Goal: Transaction & Acquisition: Obtain resource

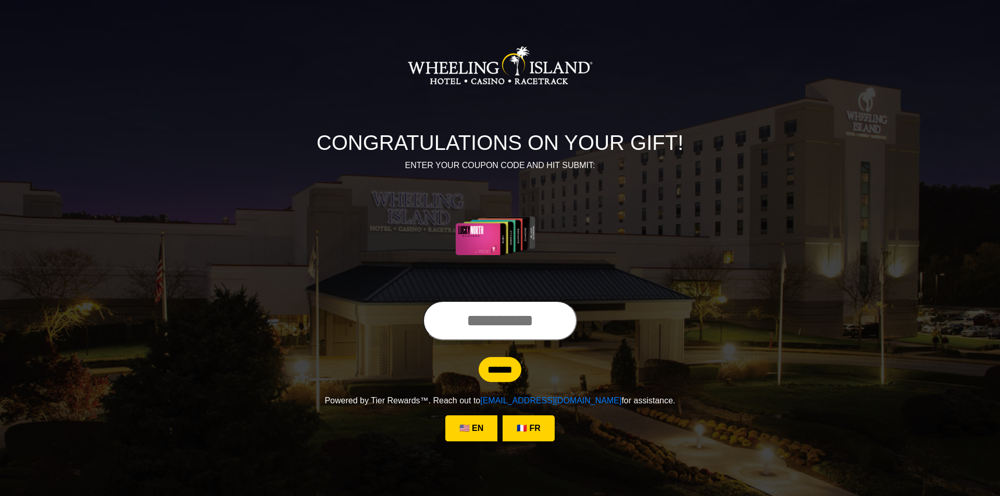
click at [451, 326] on input "text" at bounding box center [500, 321] width 154 height 40
click at [507, 364] on input "******" at bounding box center [500, 369] width 43 height 25
click at [566, 318] on input "**********" at bounding box center [500, 321] width 154 height 40
type input "*"
click at [488, 369] on input "******" at bounding box center [500, 369] width 43 height 25
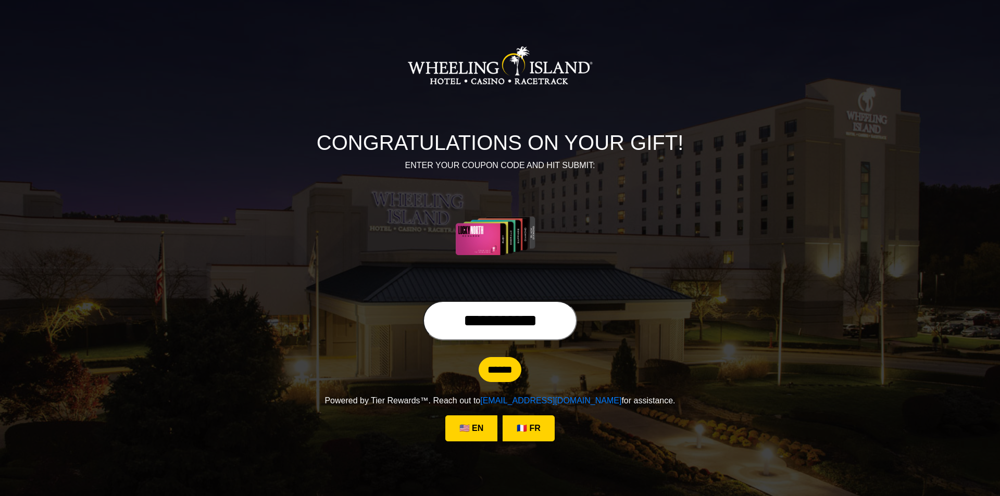
click at [569, 315] on input "**********" at bounding box center [500, 321] width 154 height 40
type input "*"
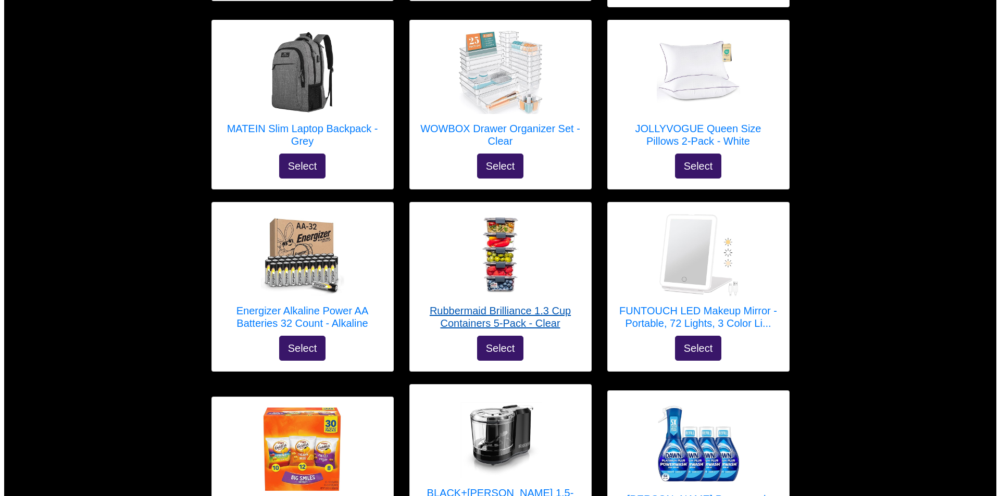
scroll to position [573, 0]
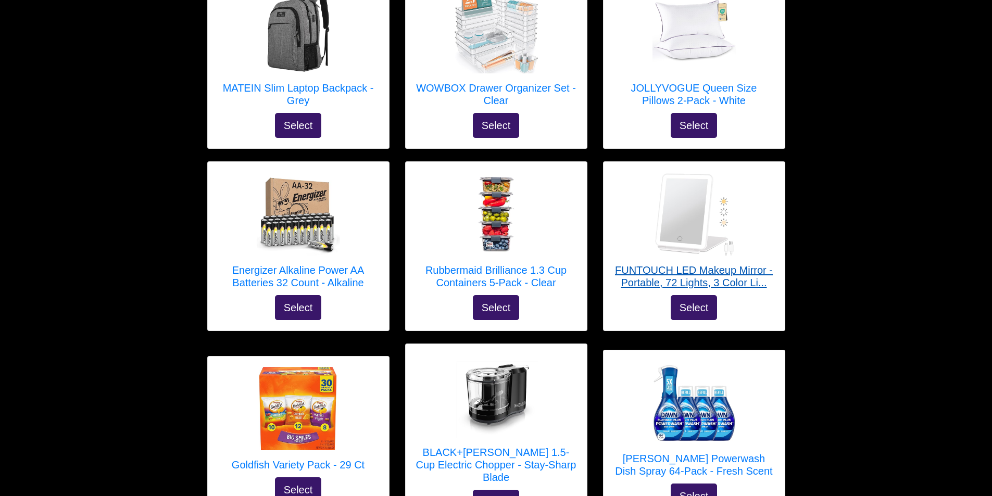
click at [708, 264] on h5 "FUNTOUCH LED Makeup Mirror - Portable, 72 Lights, 3 Color Li..." at bounding box center [694, 276] width 160 height 25
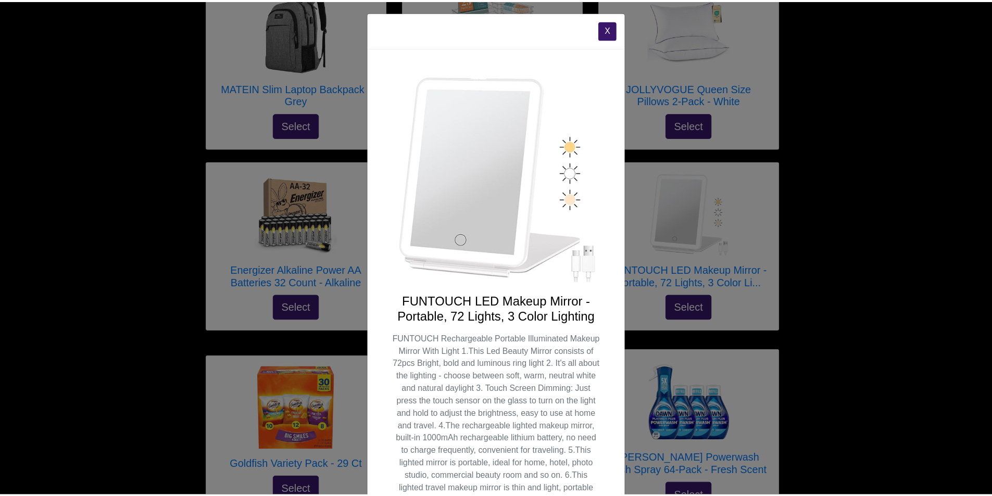
scroll to position [0, 0]
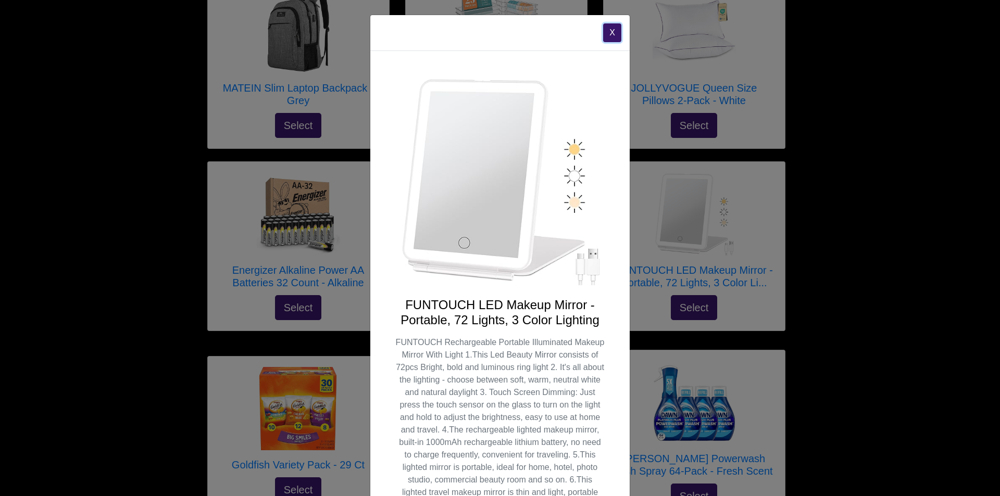
click at [605, 32] on button "X" at bounding box center [612, 32] width 18 height 19
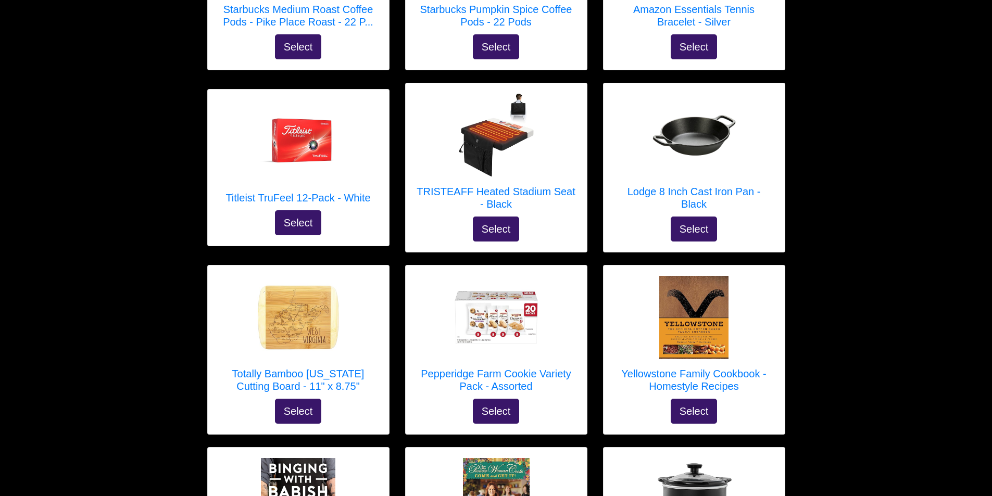
scroll to position [2605, 0]
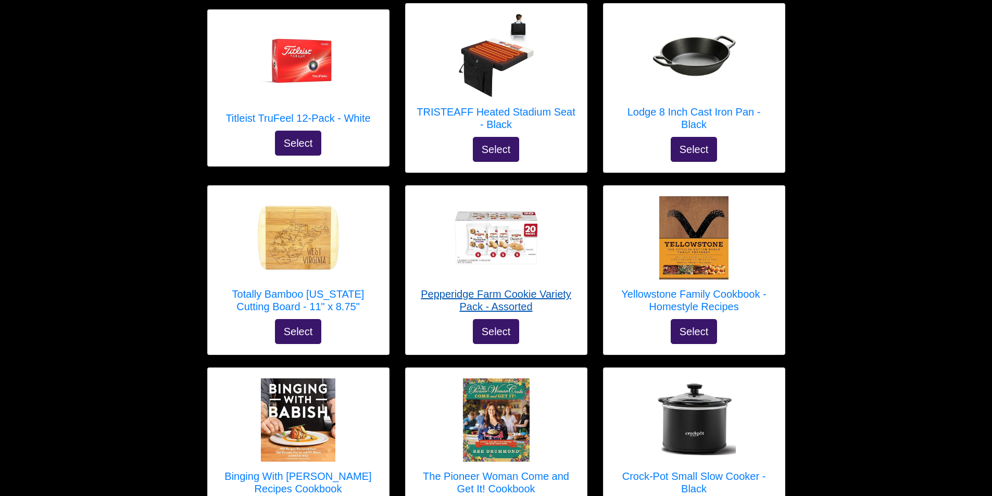
click at [475, 288] on h5 "Pepperidge Farm Cookie Variety Pack - Assorted" at bounding box center [496, 300] width 160 height 25
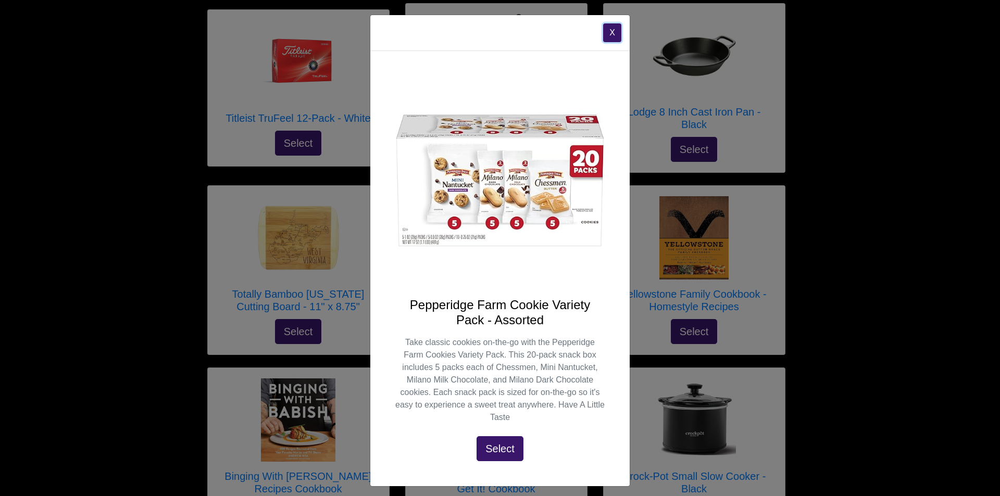
click at [605, 29] on button "X" at bounding box center [612, 32] width 18 height 19
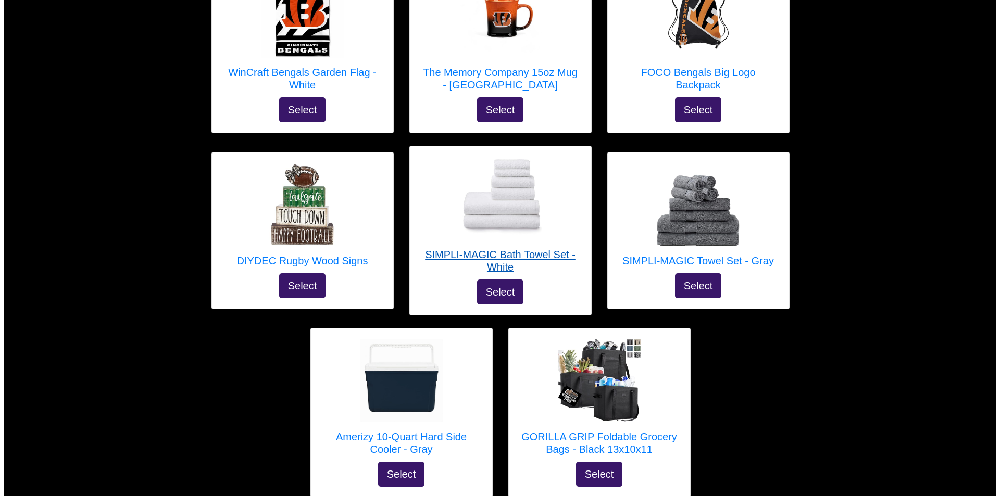
scroll to position [3799, 0]
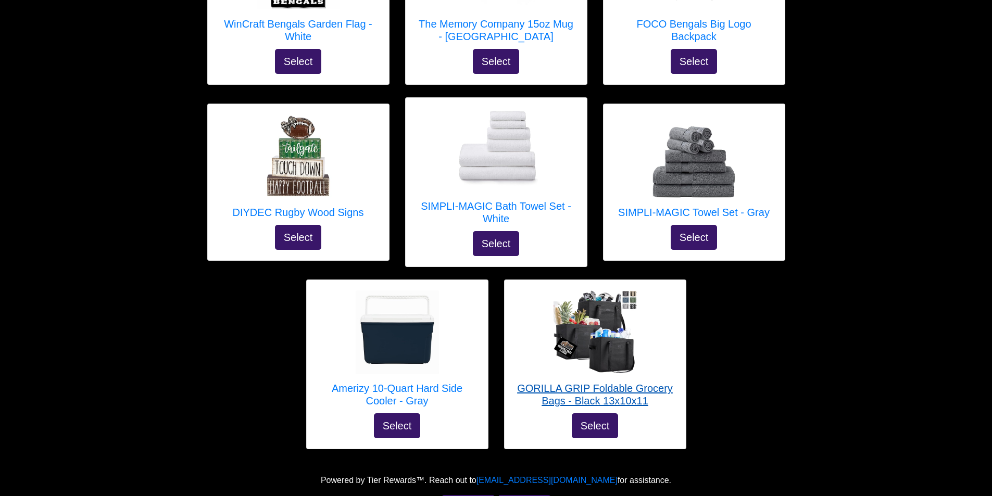
click at [558, 382] on h5 "GORILLA GRIP Foldable Grocery Bags - Black 13x10x11" at bounding box center [595, 394] width 160 height 25
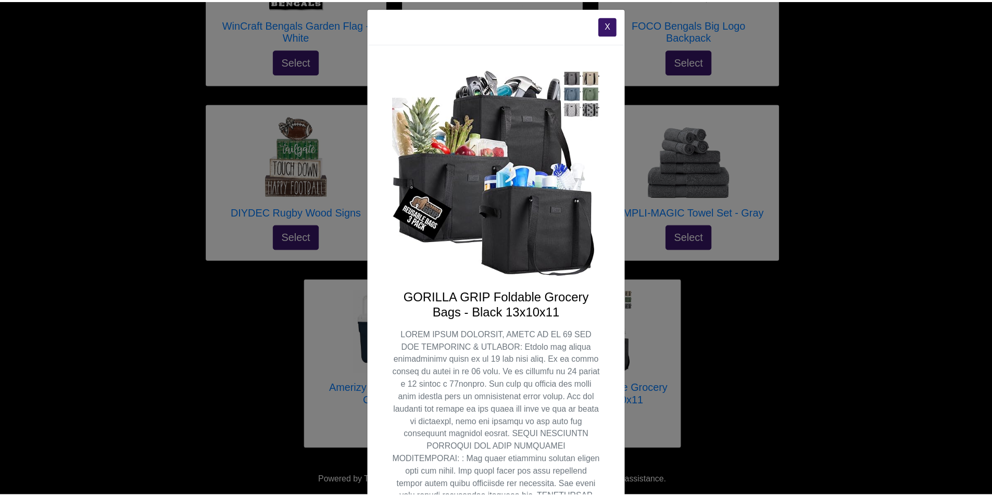
scroll to position [0, 0]
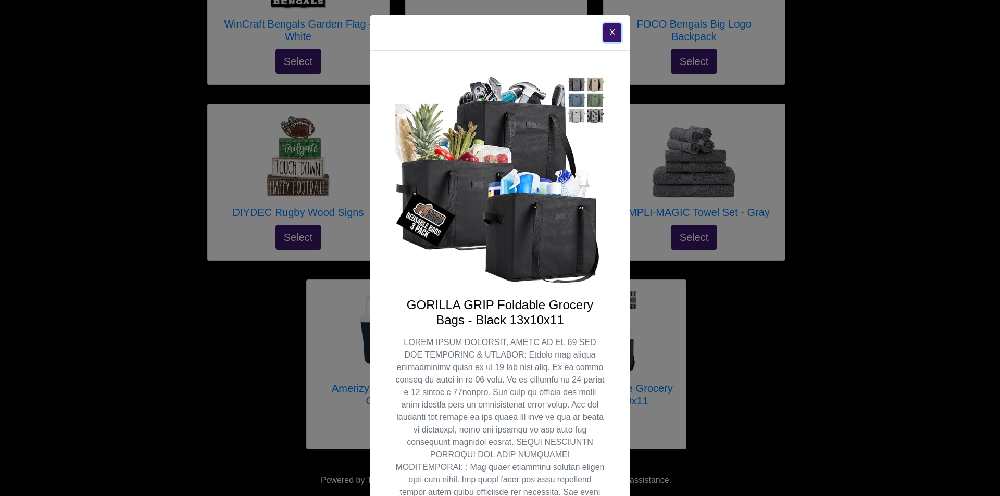
click at [607, 31] on button "X" at bounding box center [612, 32] width 18 height 19
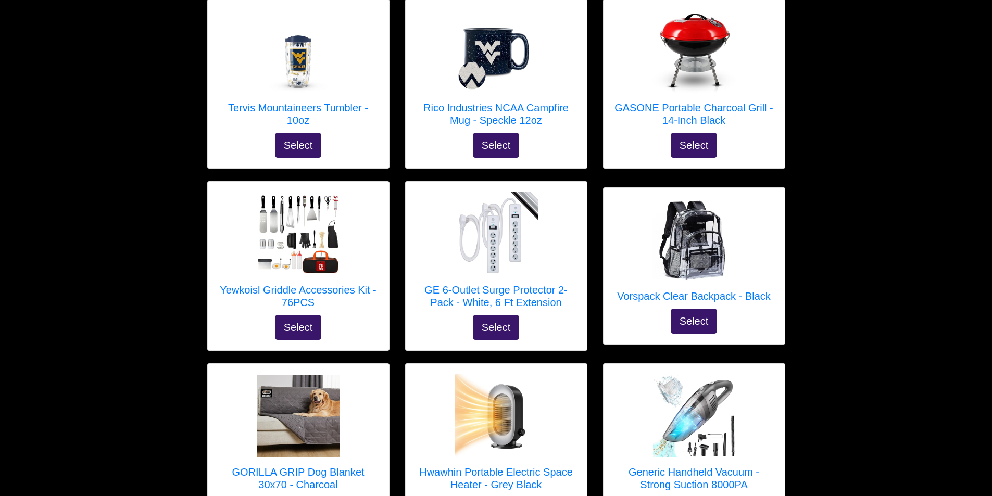
scroll to position [1820, 0]
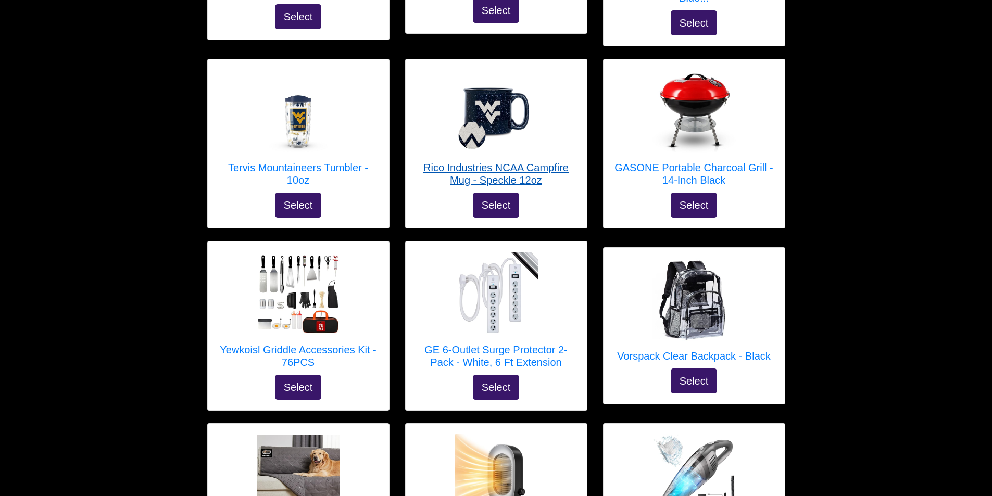
click at [491, 161] on h5 "Rico Industries NCAA Campfire Mug - Speckle 12oz" at bounding box center [496, 173] width 160 height 25
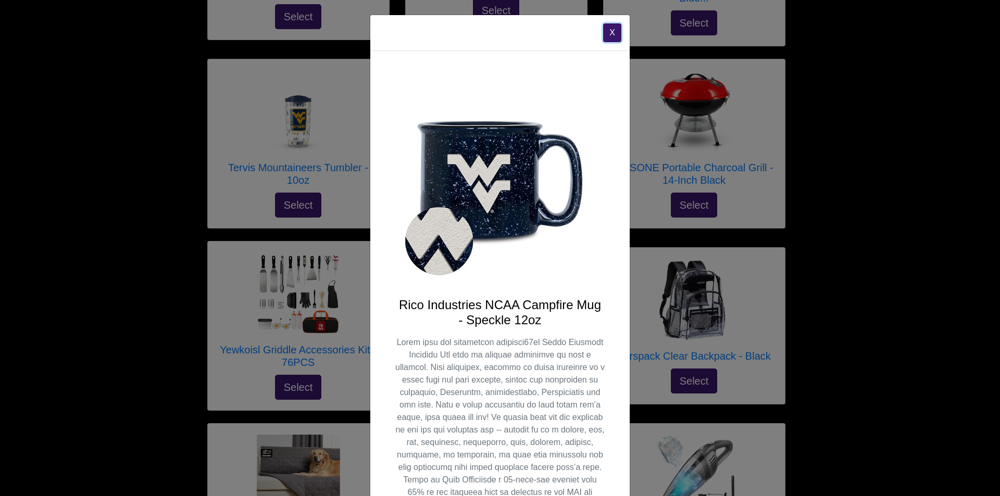
click at [607, 34] on button "X" at bounding box center [612, 32] width 18 height 19
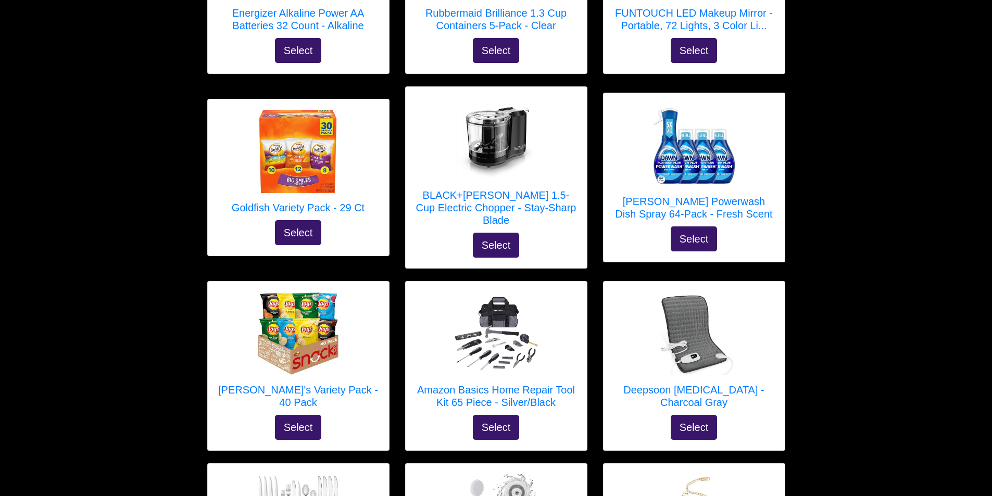
scroll to position [830, 0]
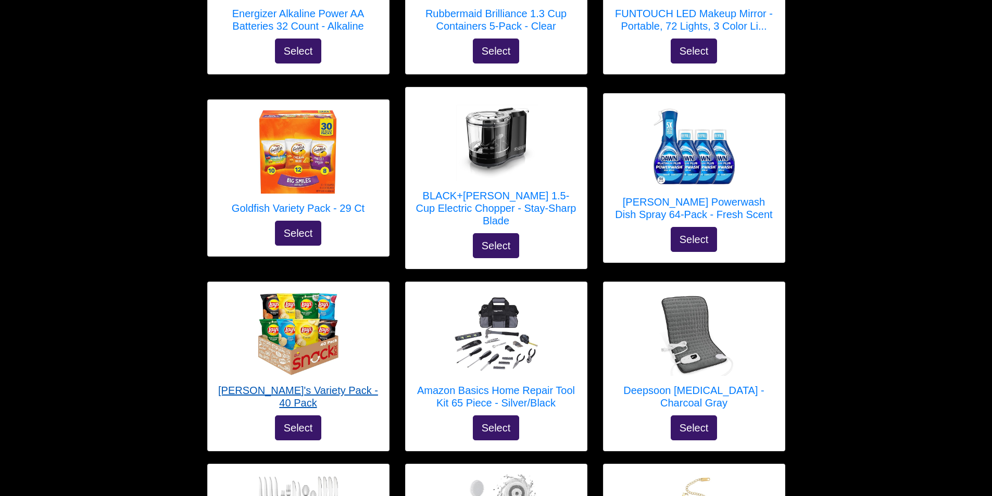
click at [295, 384] on h5 "Lay's Variety Pack - 40 Pack" at bounding box center [298, 396] width 160 height 25
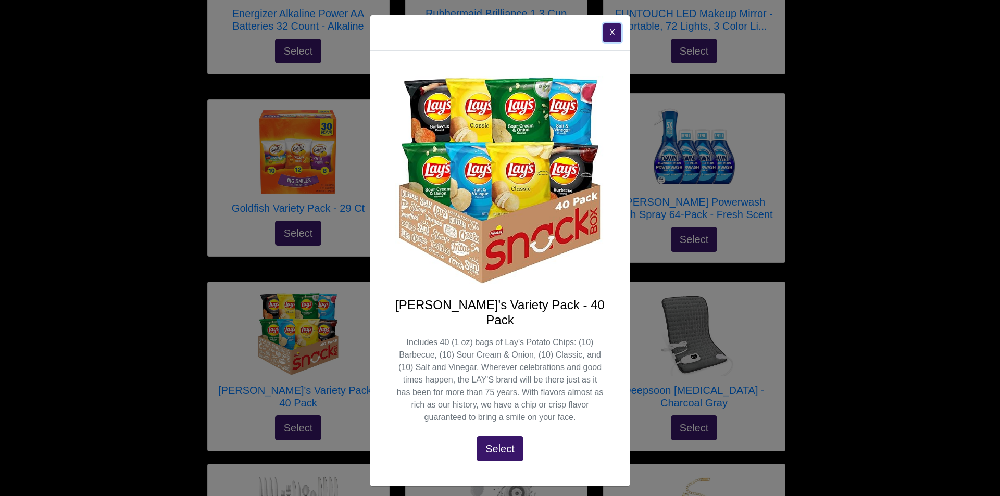
click at [611, 38] on button "X" at bounding box center [612, 32] width 18 height 19
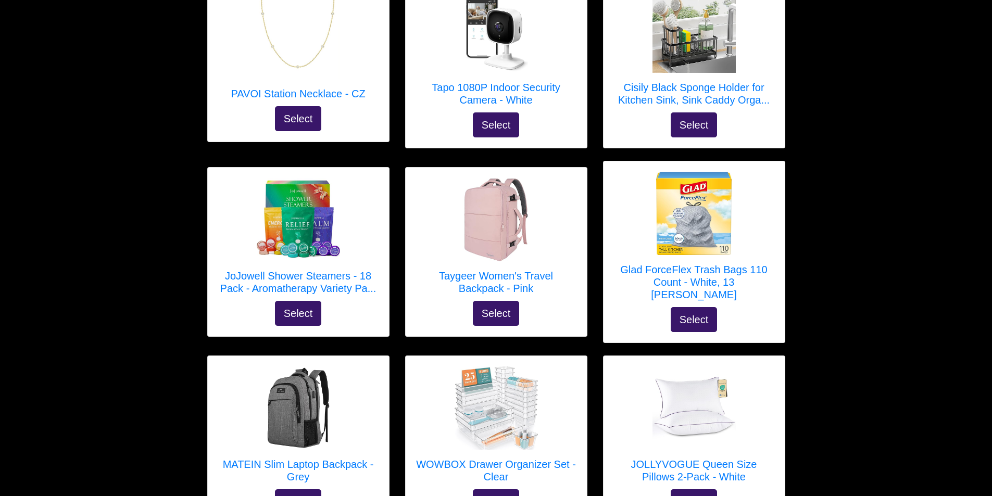
scroll to position [153, 0]
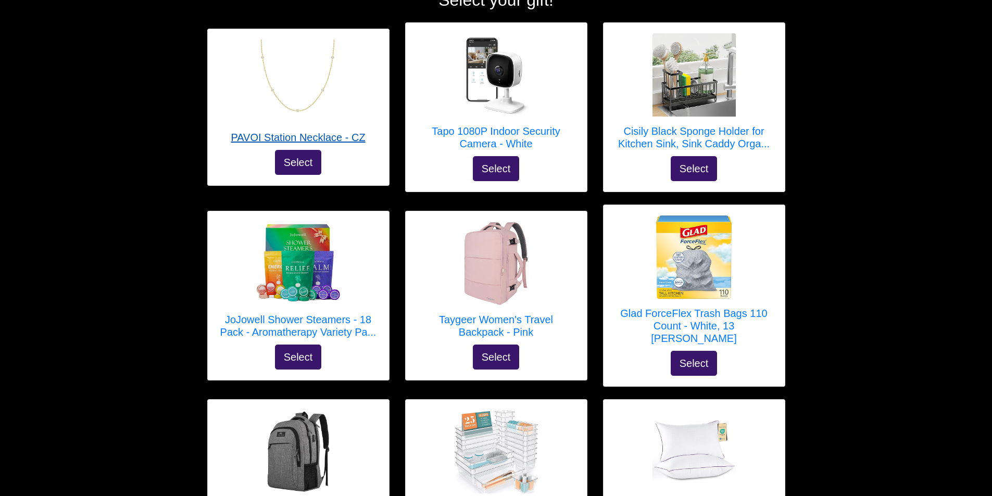
click at [286, 137] on h5 "PAVOI Station Necklace - CZ" at bounding box center [298, 137] width 134 height 13
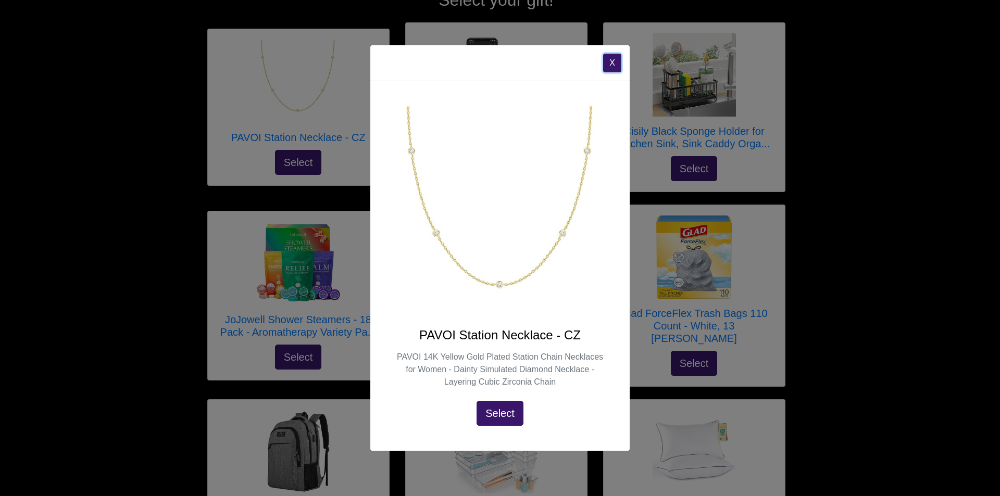
click at [611, 64] on button "X" at bounding box center [612, 63] width 18 height 19
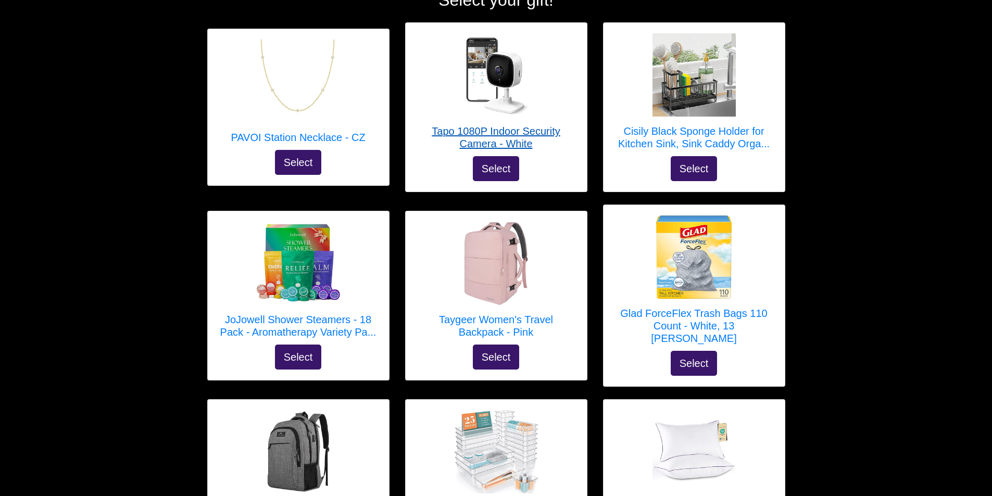
scroll to position [0, 0]
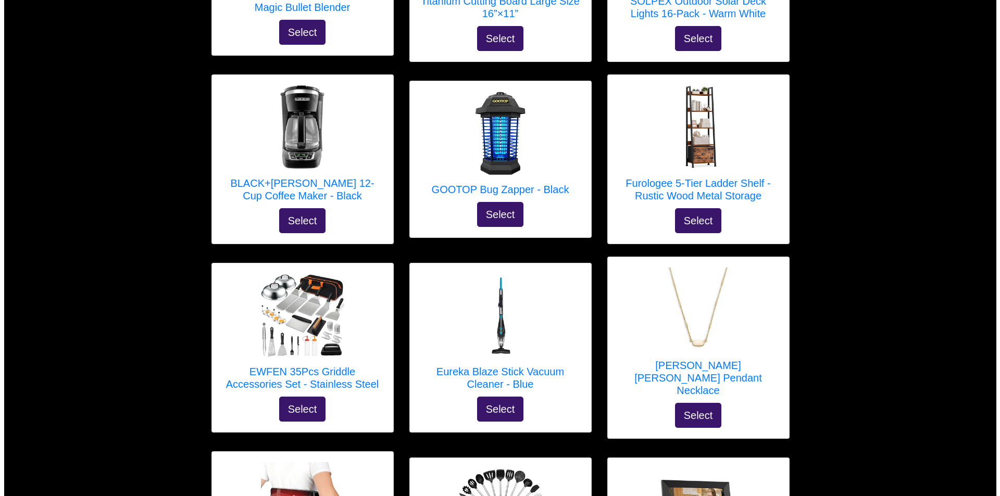
scroll to position [313, 0]
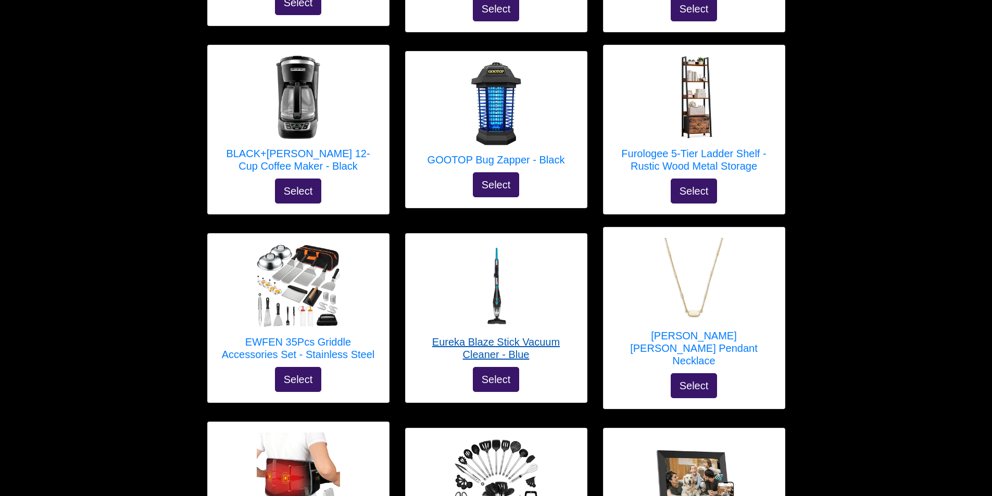
click at [508, 341] on h5 "Eureka Blaze Stick Vacuum Cleaner - Blue" at bounding box center [496, 348] width 160 height 25
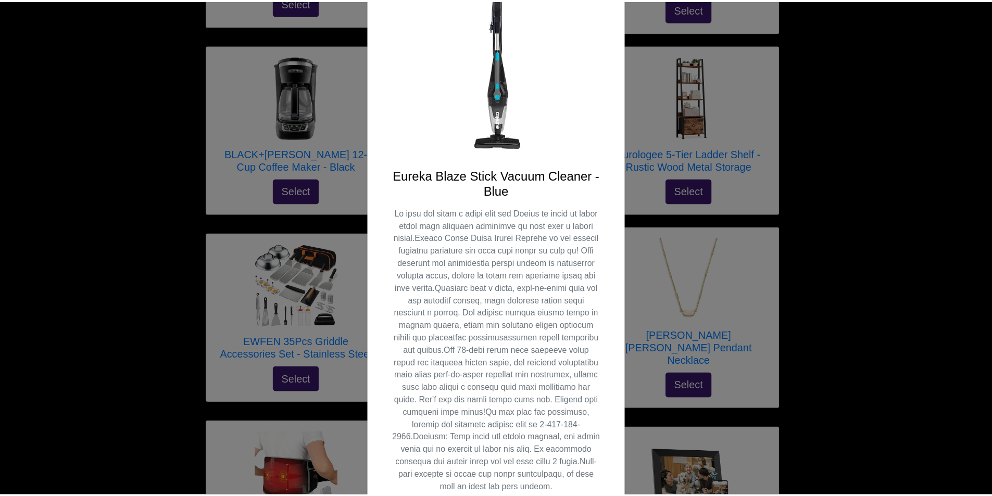
scroll to position [0, 0]
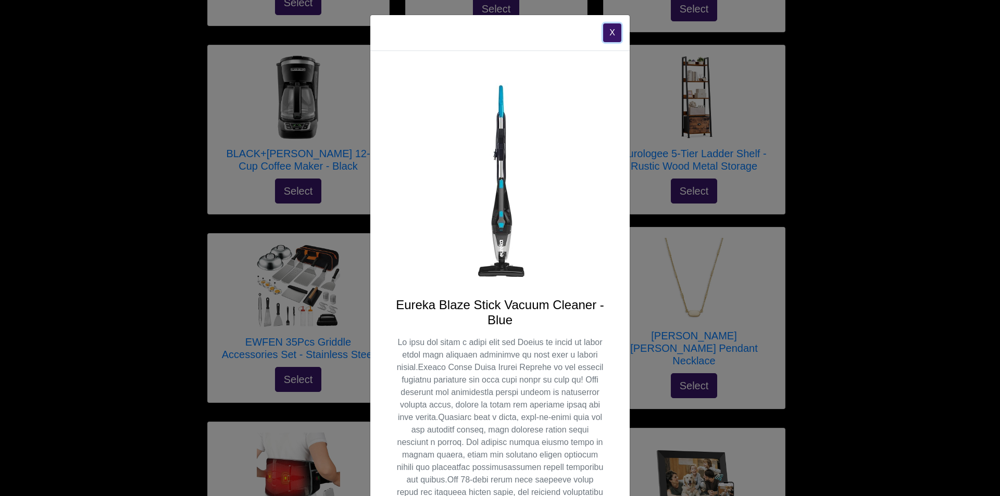
click at [607, 33] on button "X" at bounding box center [612, 32] width 18 height 19
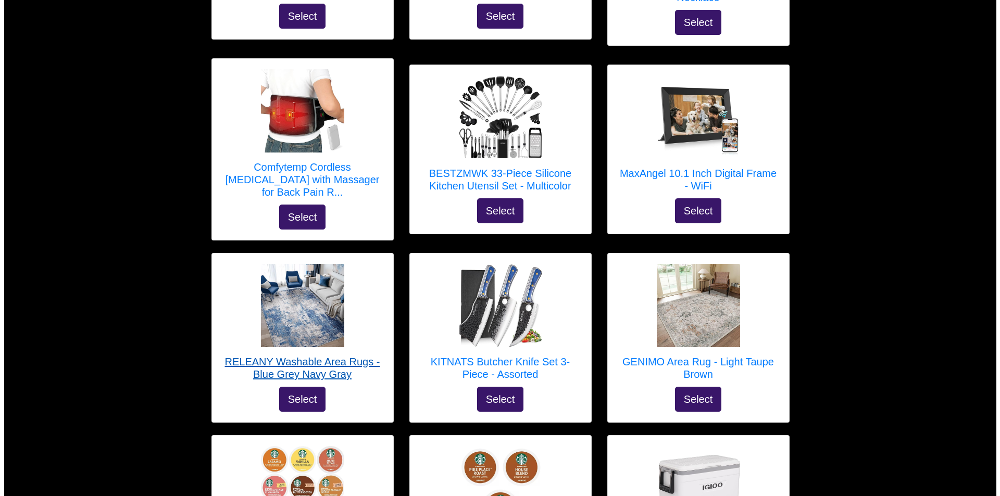
scroll to position [677, 0]
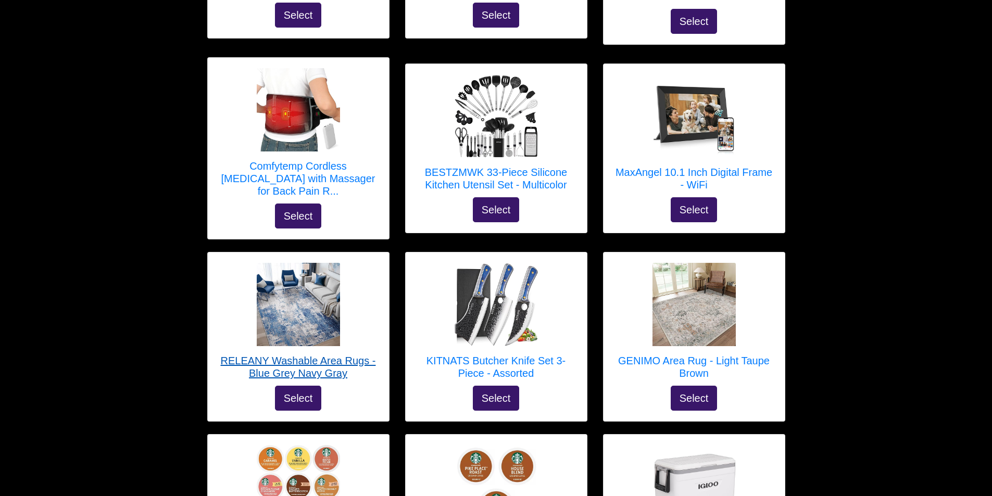
click at [319, 355] on h5 "RELEANY Washable Area Rugs - Blue Grey Navy Gray" at bounding box center [298, 367] width 160 height 25
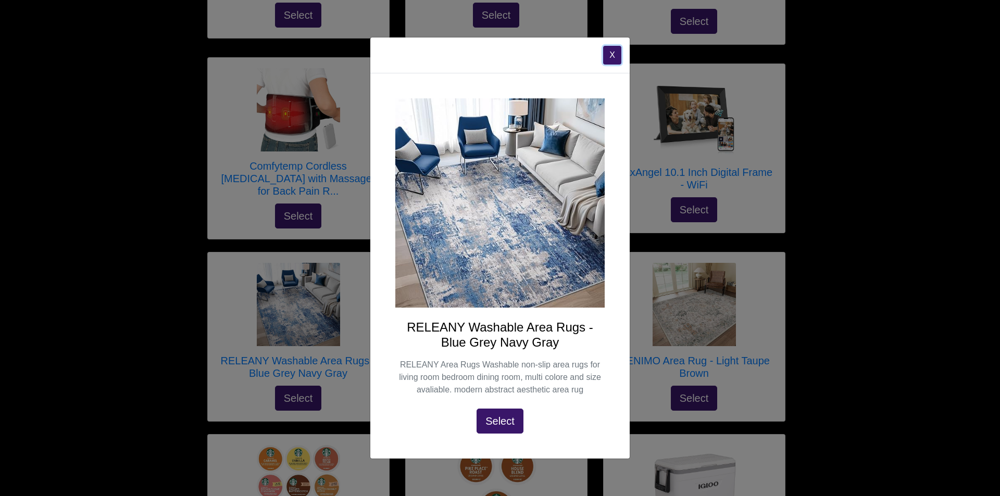
click at [611, 55] on button "X" at bounding box center [612, 55] width 18 height 19
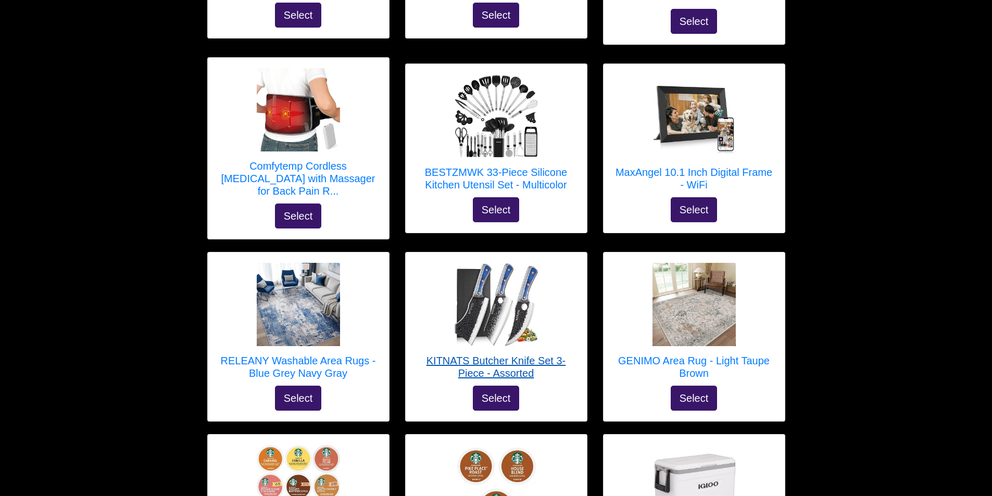
click at [480, 355] on h5 "KITNATS Butcher Knife Set 3-Piece - Assorted" at bounding box center [496, 367] width 160 height 25
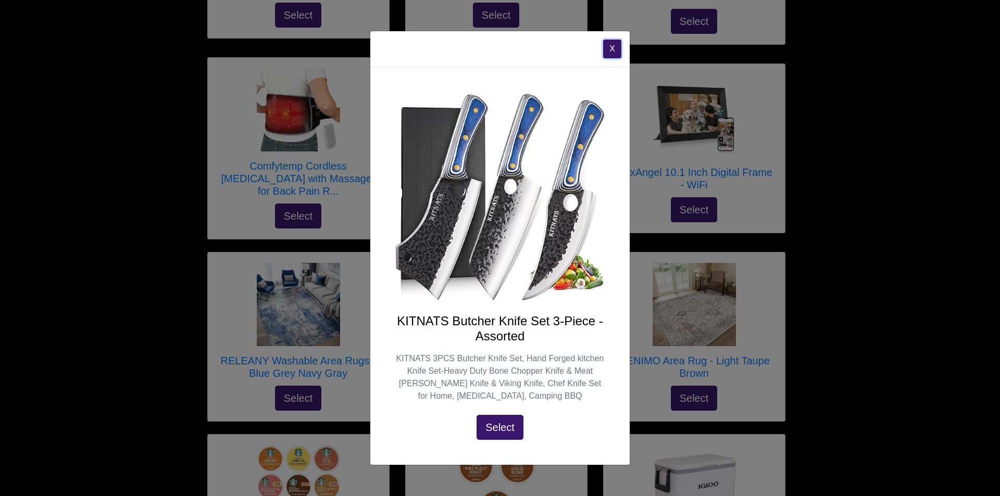
click at [609, 48] on button "X" at bounding box center [612, 49] width 18 height 19
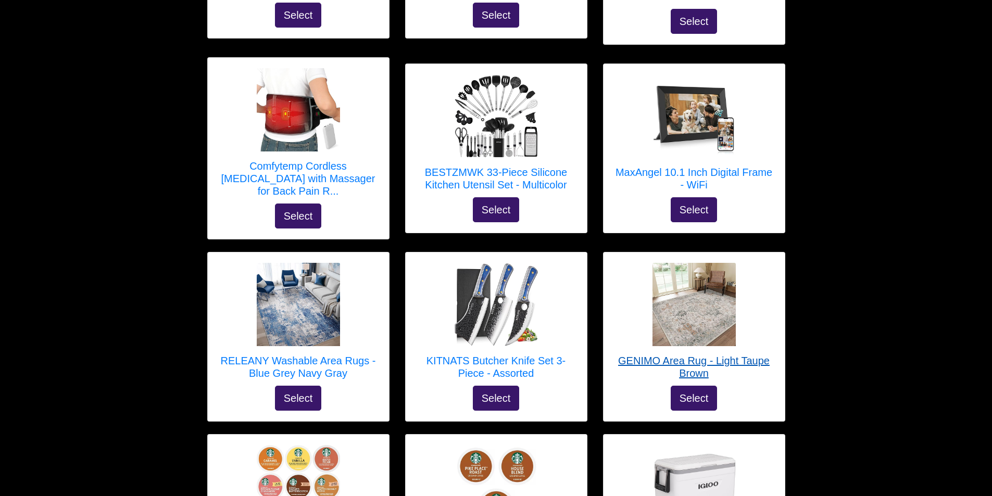
click at [667, 355] on h5 "GENIMO Area Rug - Light Taupe Brown" at bounding box center [694, 367] width 160 height 25
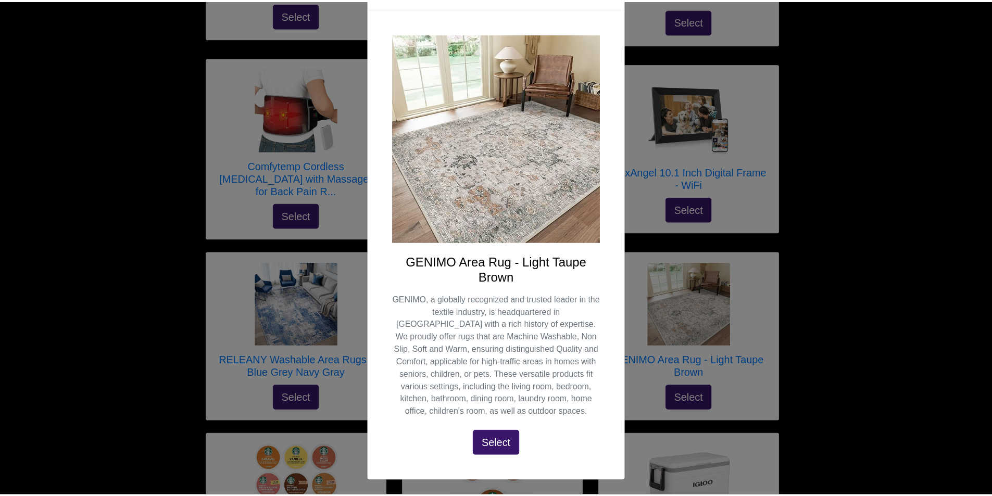
scroll to position [0, 0]
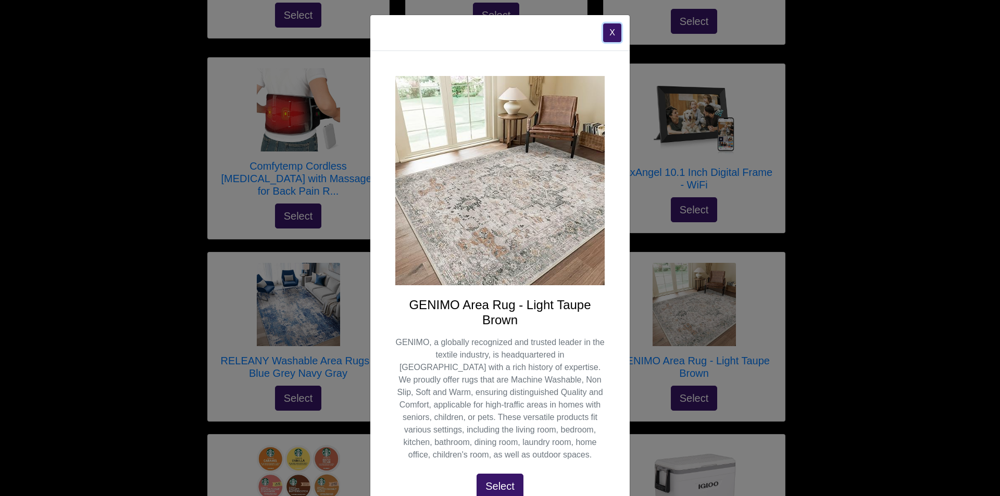
click at [609, 31] on button "X" at bounding box center [612, 32] width 18 height 19
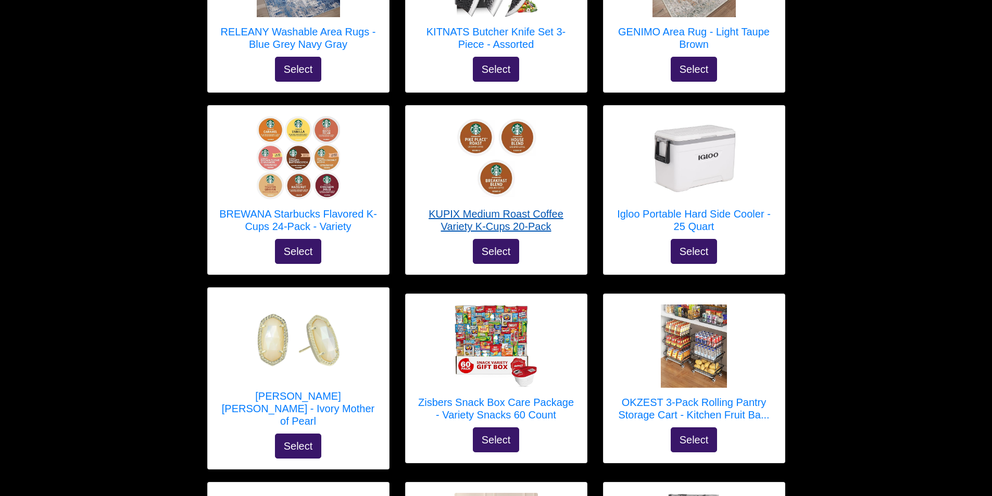
scroll to position [1042, 0]
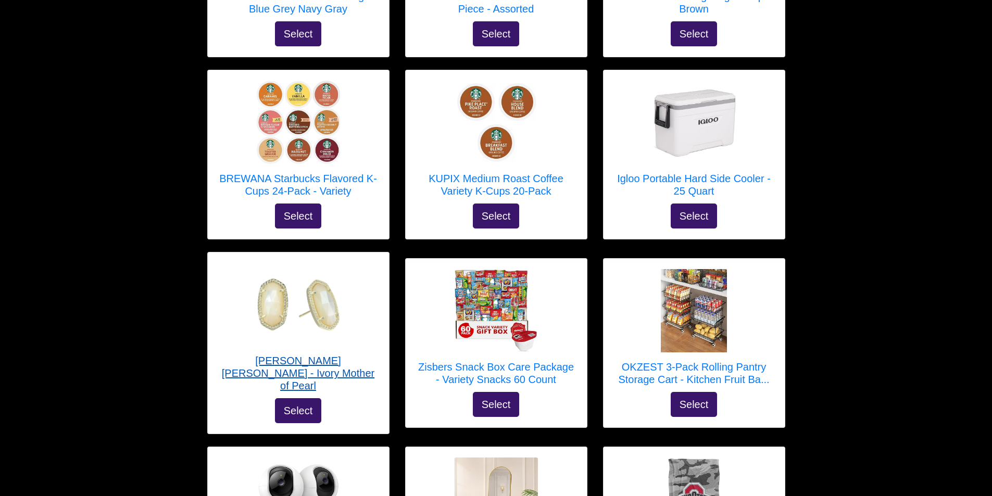
click at [281, 355] on h5 "Kendra Scott Ellie Earrings - Ivory Mother of Pearl" at bounding box center [298, 374] width 160 height 38
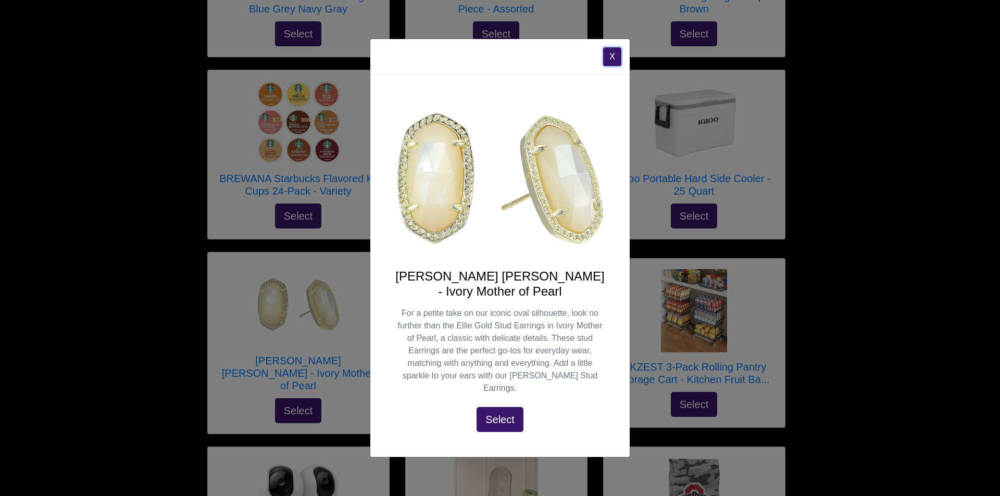
click at [610, 63] on button "X" at bounding box center [612, 56] width 18 height 19
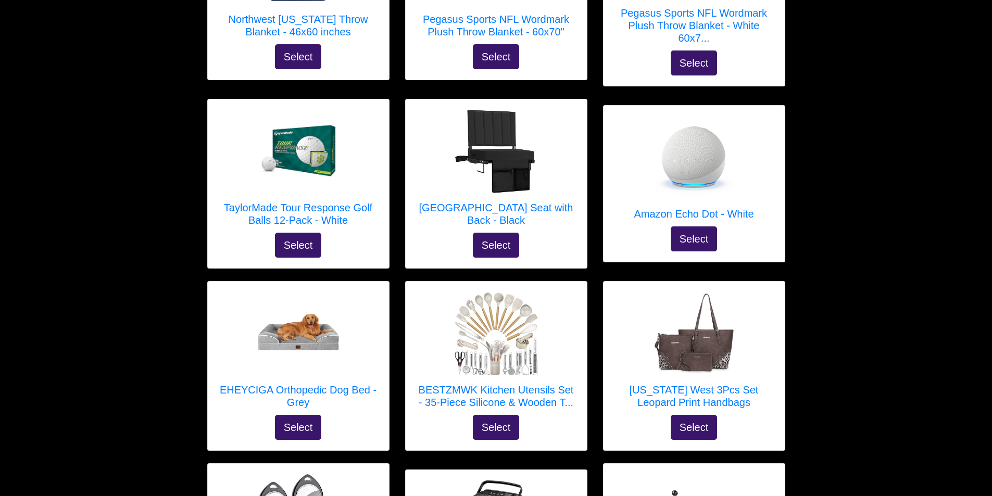
scroll to position [1771, 0]
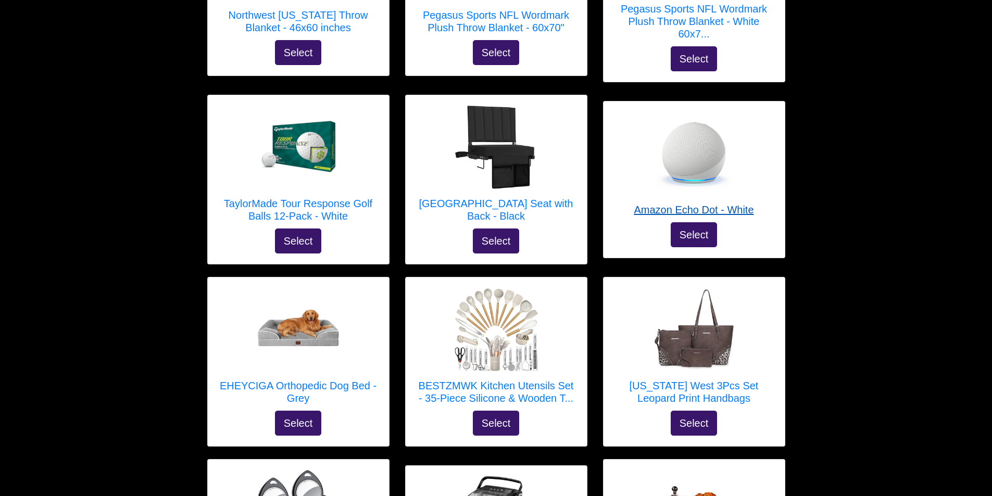
click at [652, 204] on h5 "Amazon Echo Dot - White" at bounding box center [694, 210] width 120 height 13
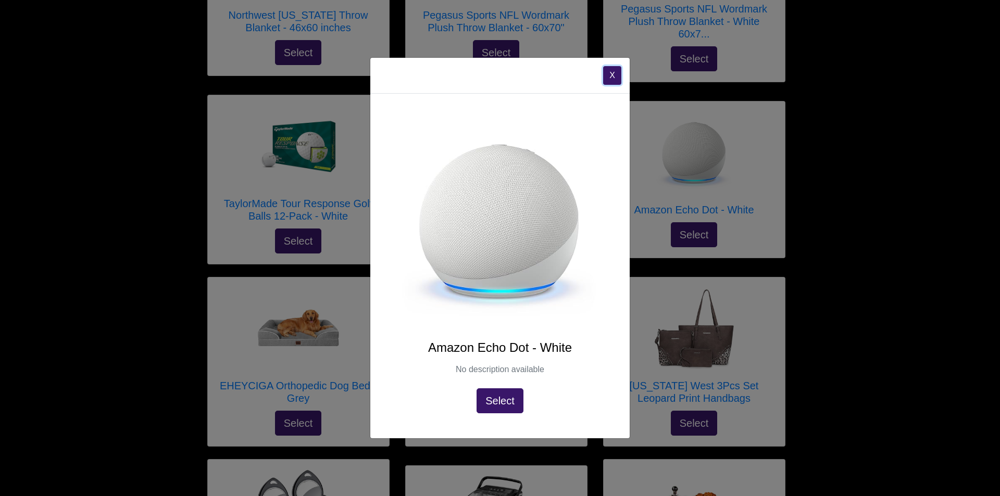
click at [612, 76] on button "X" at bounding box center [612, 75] width 18 height 19
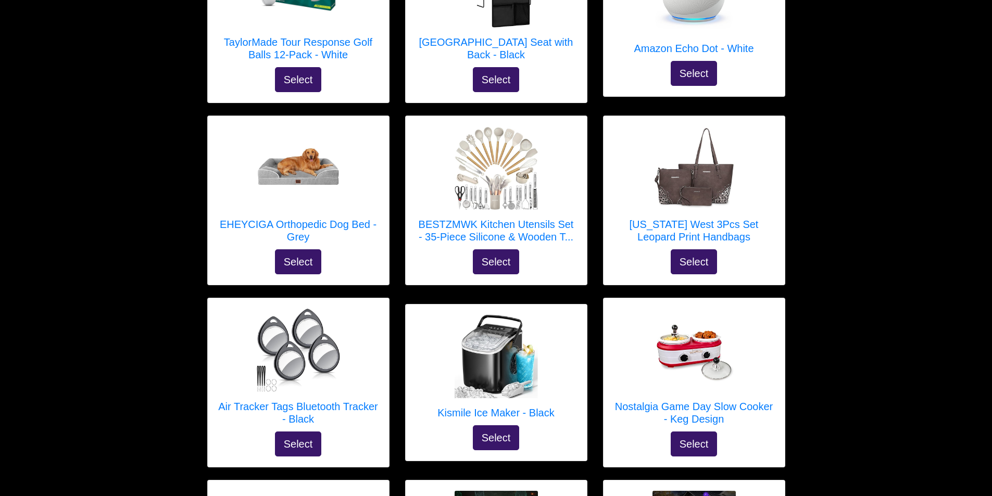
scroll to position [1980, 0]
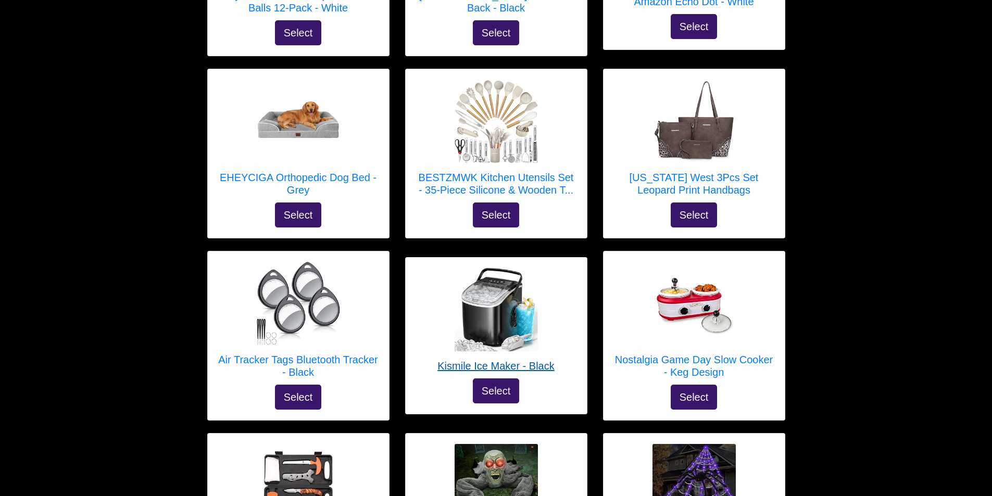
click at [512, 360] on h5 "Kismile Ice Maker - Black" at bounding box center [496, 366] width 117 height 13
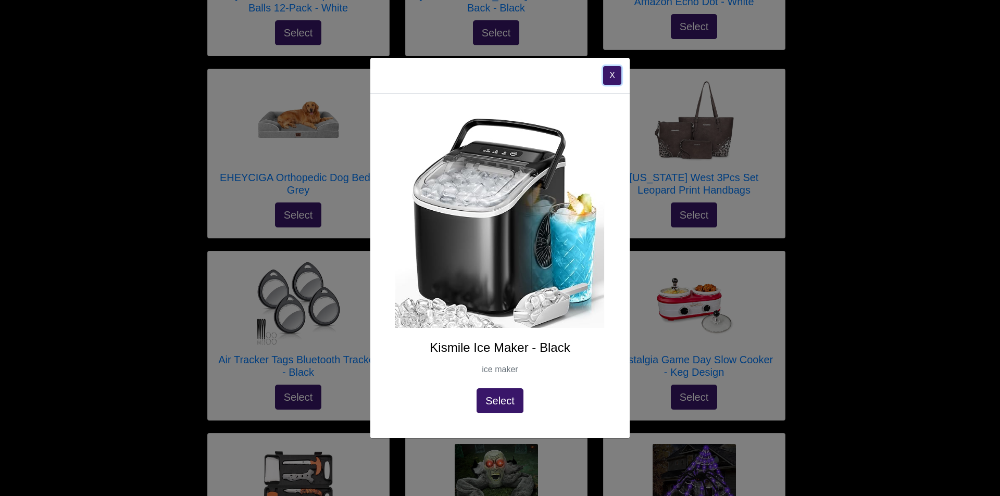
click at [614, 77] on button "X" at bounding box center [612, 75] width 18 height 19
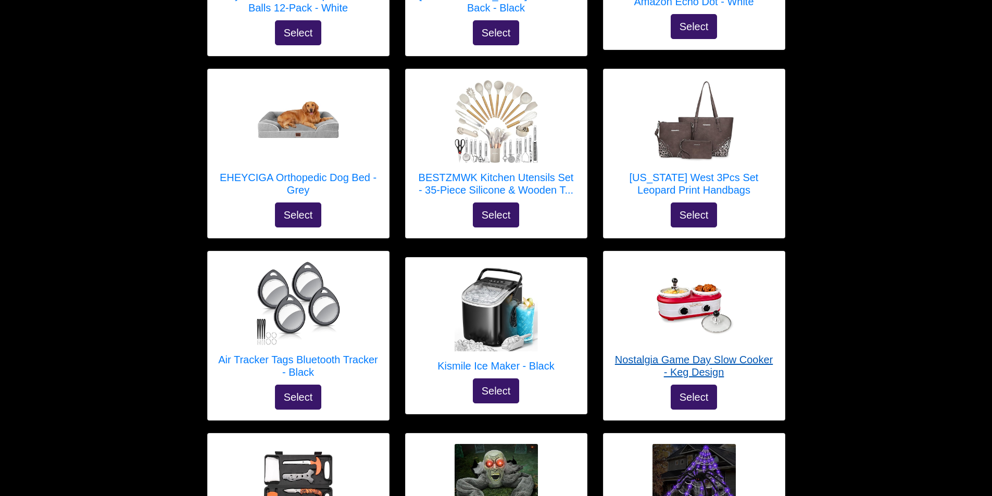
click at [634, 354] on h5 "Nostalgia Game Day Slow Cooker - Keg Design" at bounding box center [694, 366] width 160 height 25
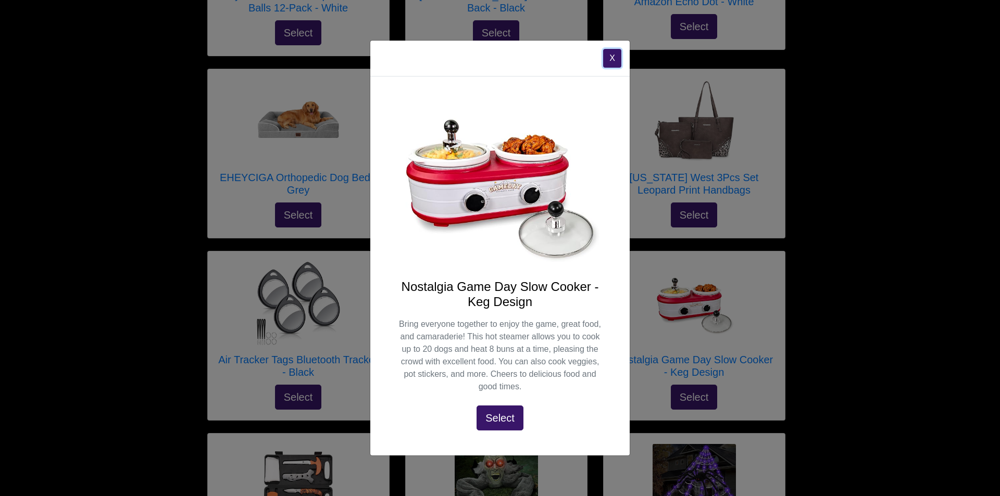
click at [614, 57] on button "X" at bounding box center [612, 58] width 18 height 19
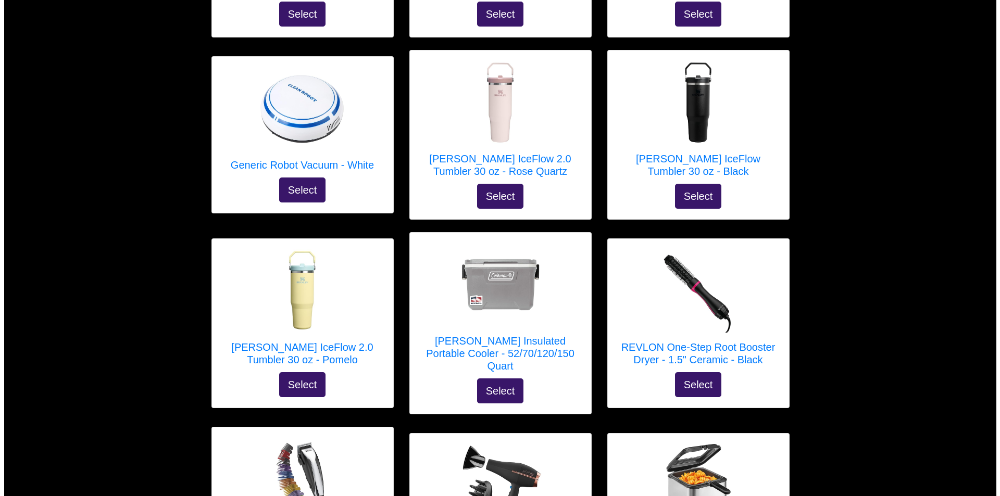
scroll to position [3282, 0]
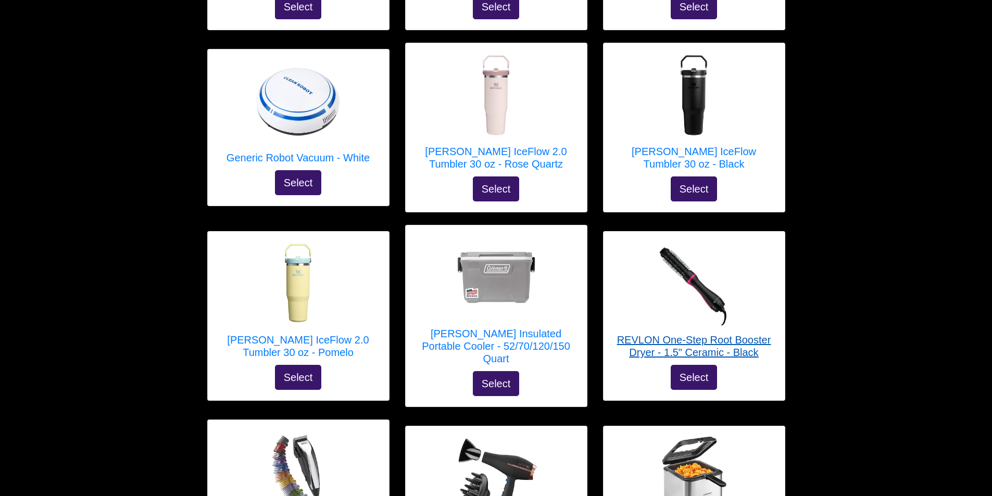
click at [633, 334] on h5 "REVLON One-Step Root Booster Dryer - 1.5" Ceramic - Black" at bounding box center [694, 346] width 160 height 25
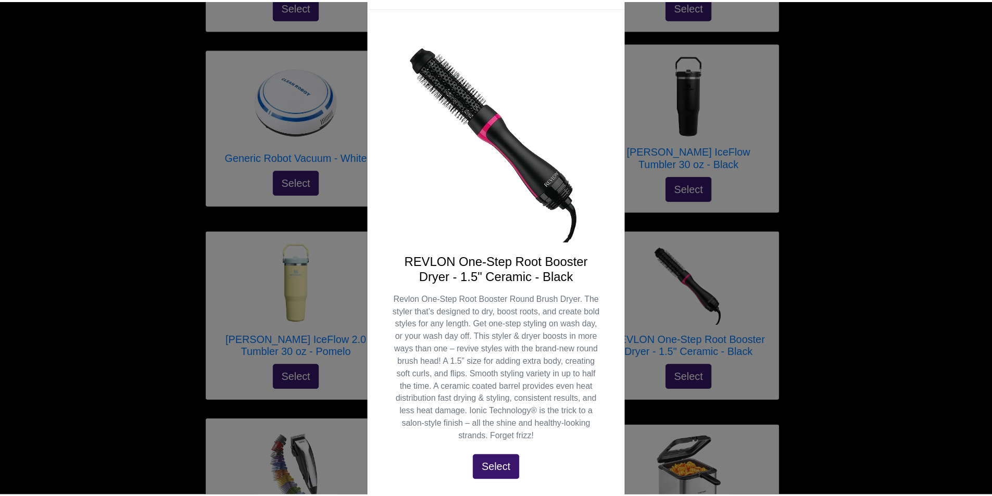
scroll to position [0, 0]
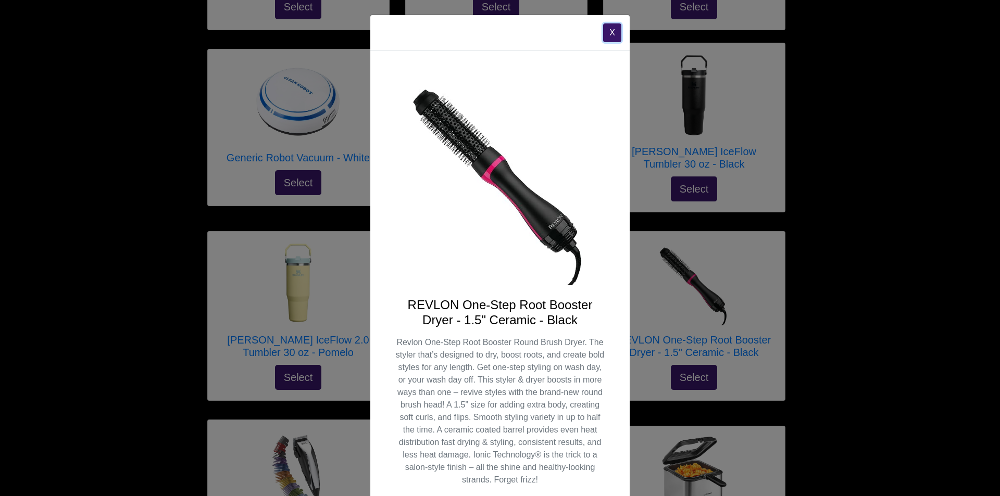
click at [606, 32] on button "X" at bounding box center [612, 32] width 18 height 19
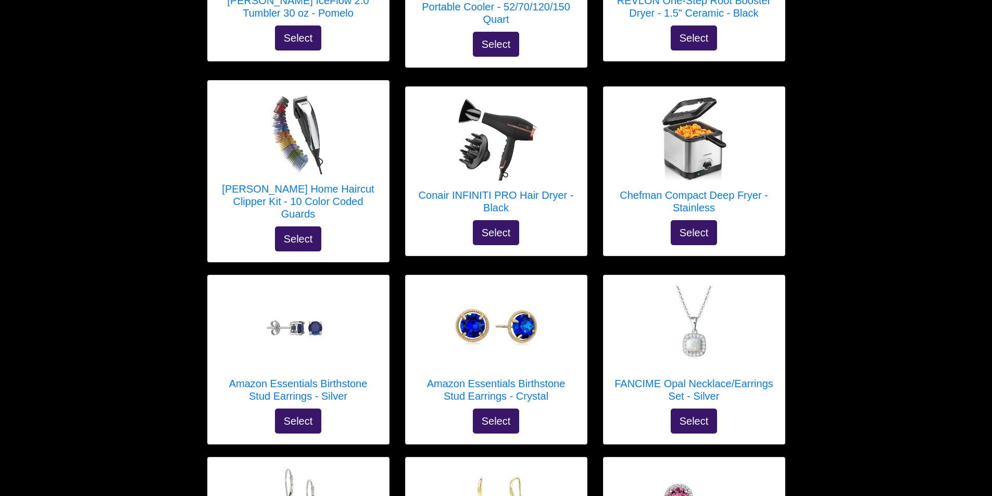
scroll to position [3647, 0]
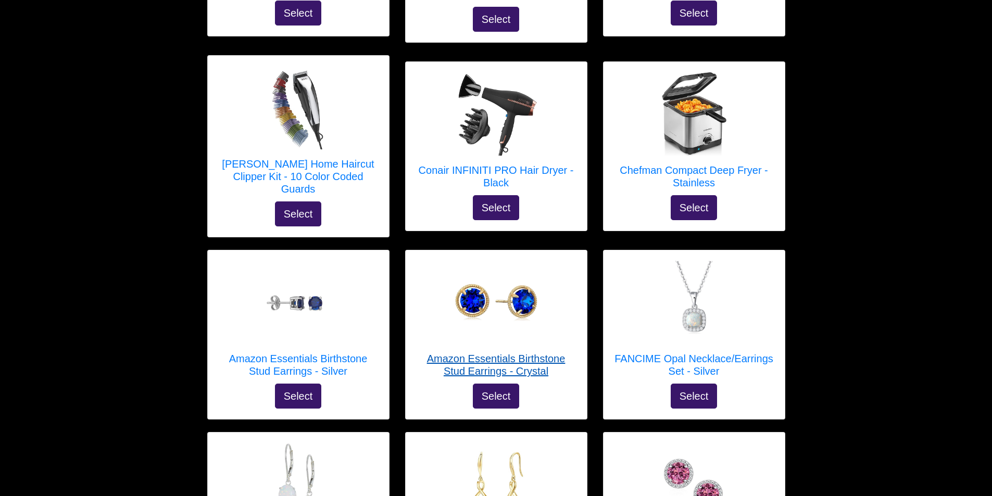
click at [547, 353] on h5 "Amazon Essentials Birthstone Stud Earrings - Crystal" at bounding box center [496, 365] width 160 height 25
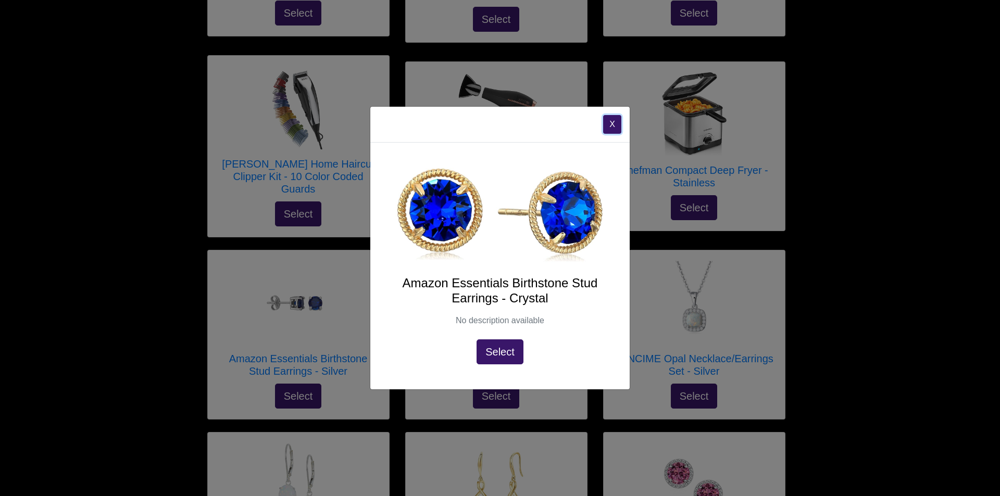
click at [613, 125] on button "X" at bounding box center [612, 124] width 18 height 19
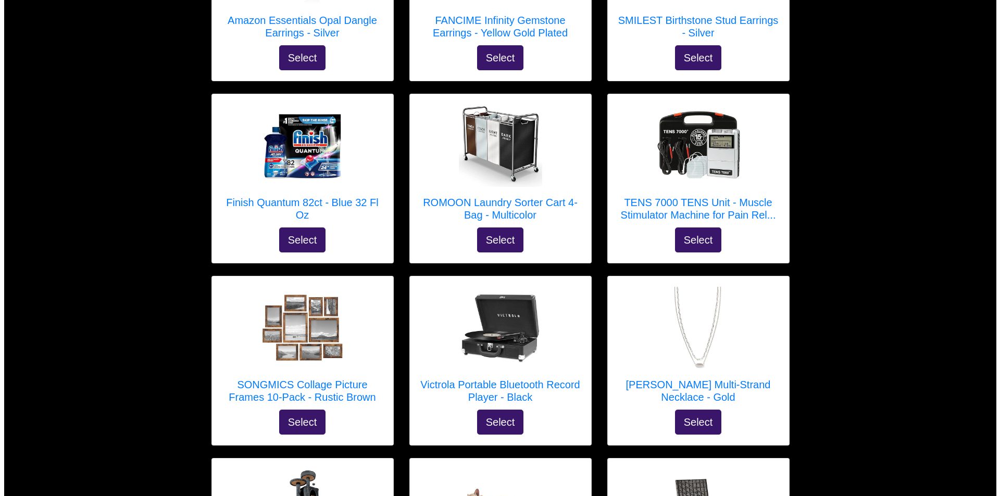
scroll to position [4220, 0]
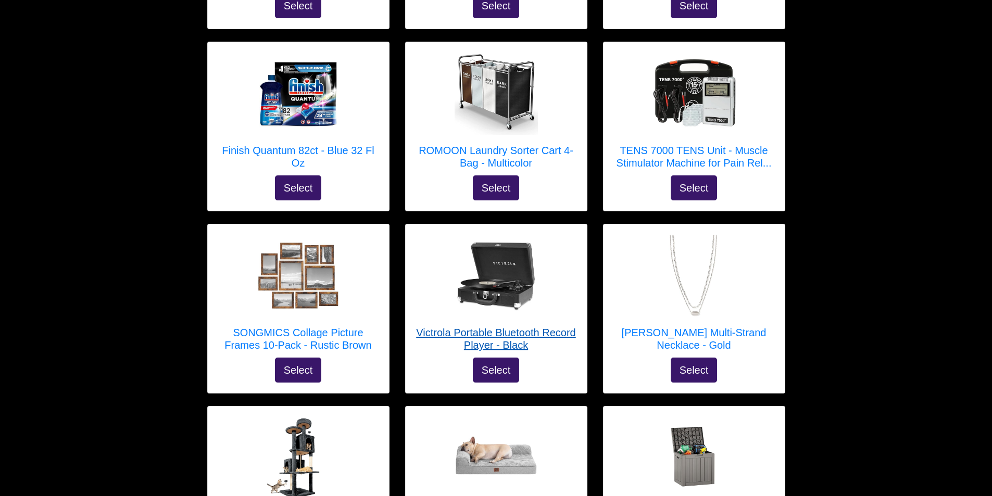
click at [489, 327] on h5 "Victrola Portable Bluetooth Record Player - Black" at bounding box center [496, 339] width 160 height 25
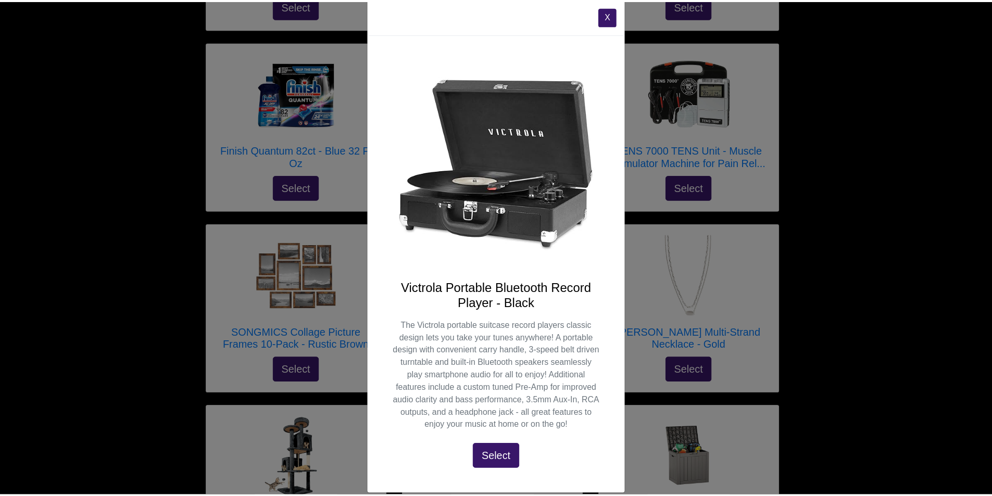
scroll to position [30, 0]
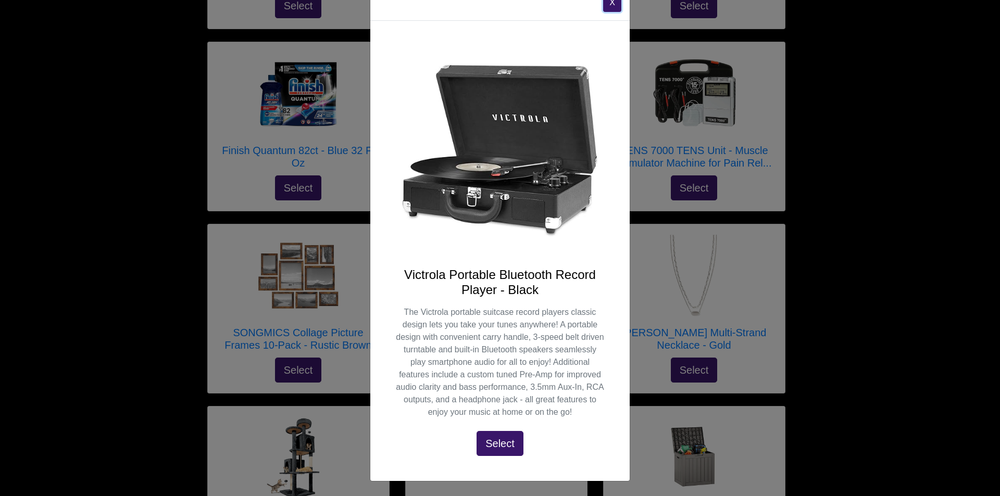
click at [605, 7] on button "X" at bounding box center [612, 2] width 18 height 19
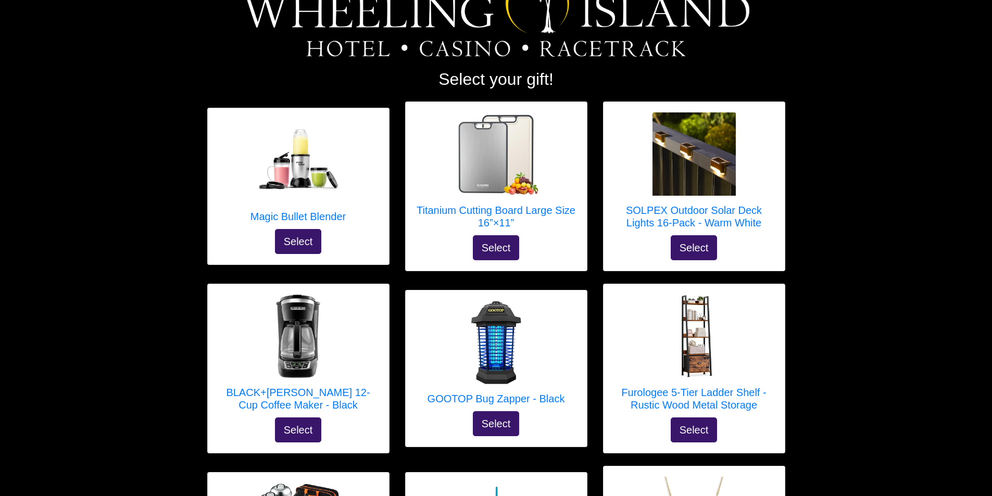
scroll to position [0, 0]
